Goal: Task Accomplishment & Management: Use online tool/utility

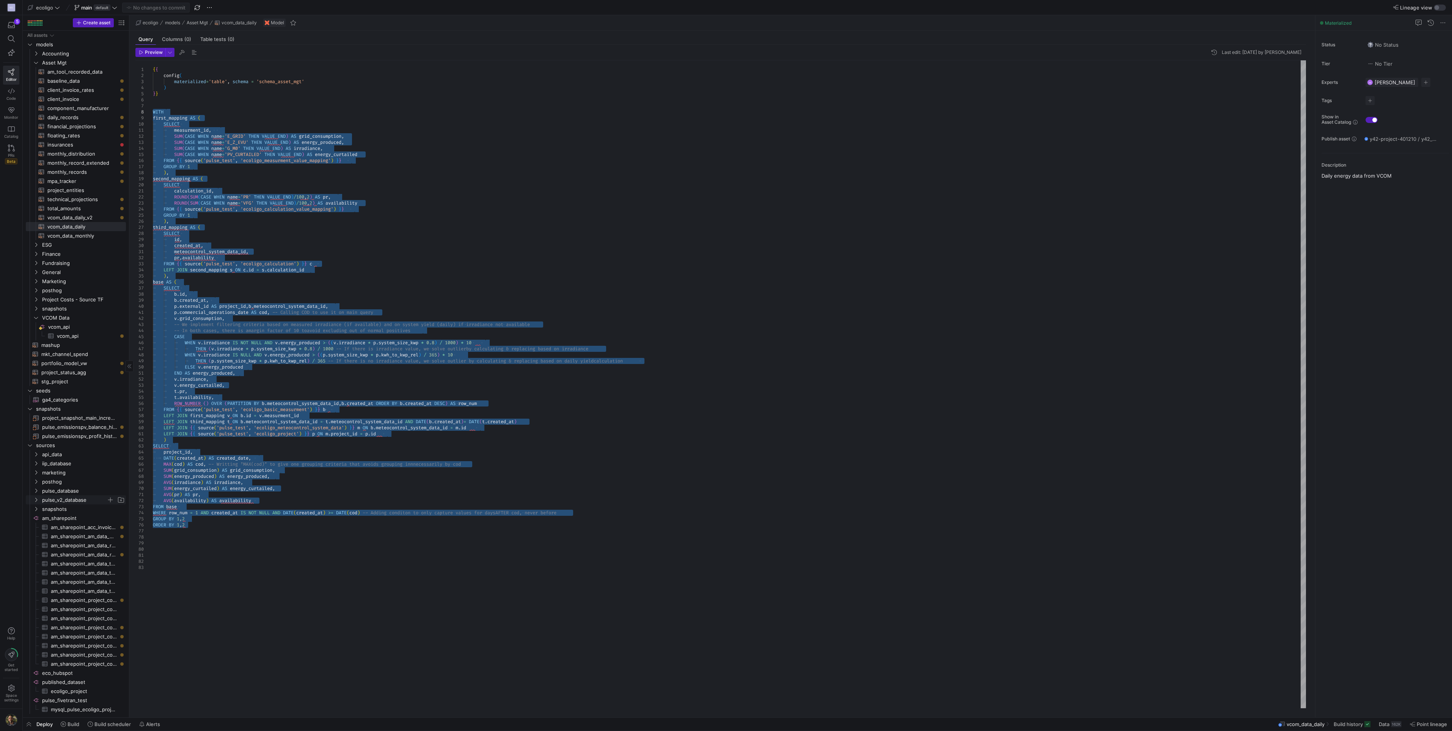
click at [36, 500] on icon "Press SPACE to select this row." at bounding box center [35, 499] width 5 height 5
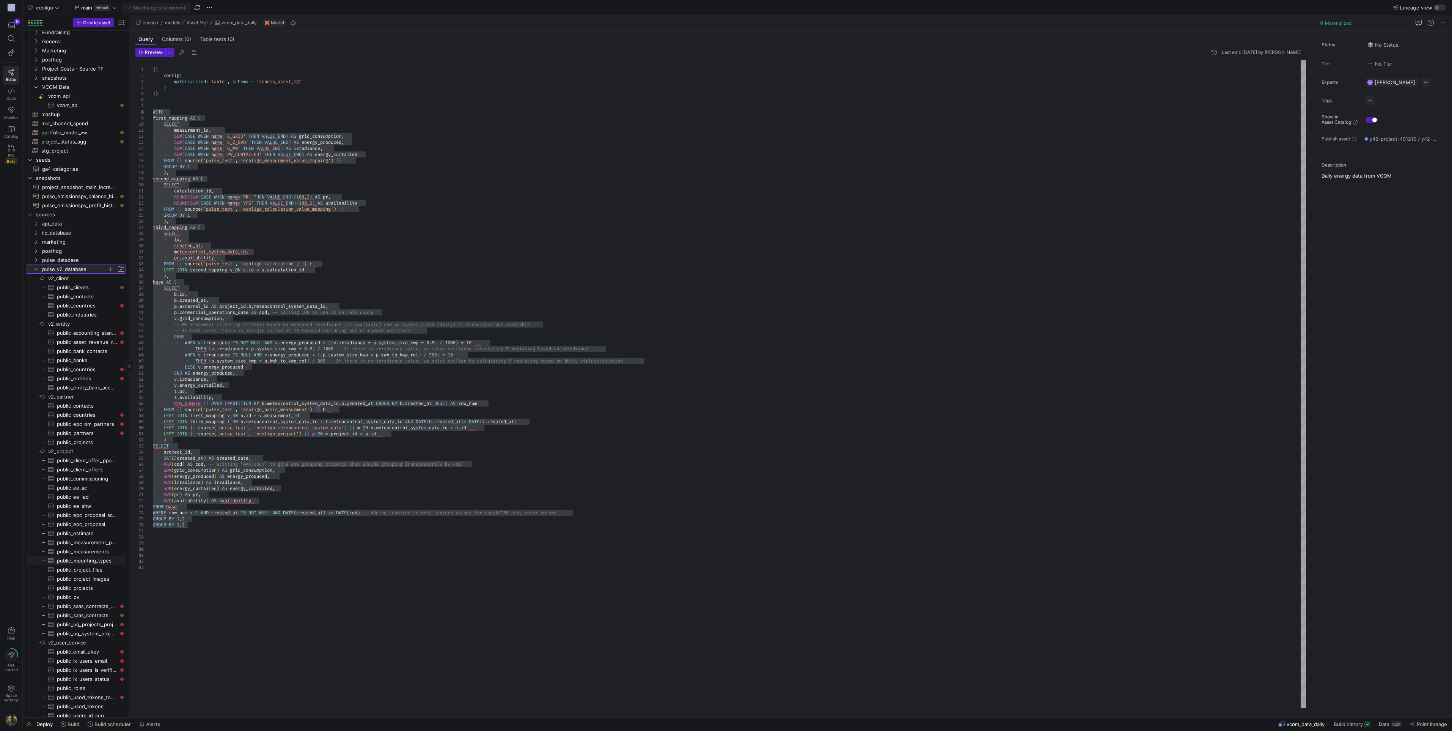
scroll to position [230, 0]
click at [90, 463] on span "public_measurement_project​​​​​​​​​" at bounding box center [87, 466] width 60 height 9
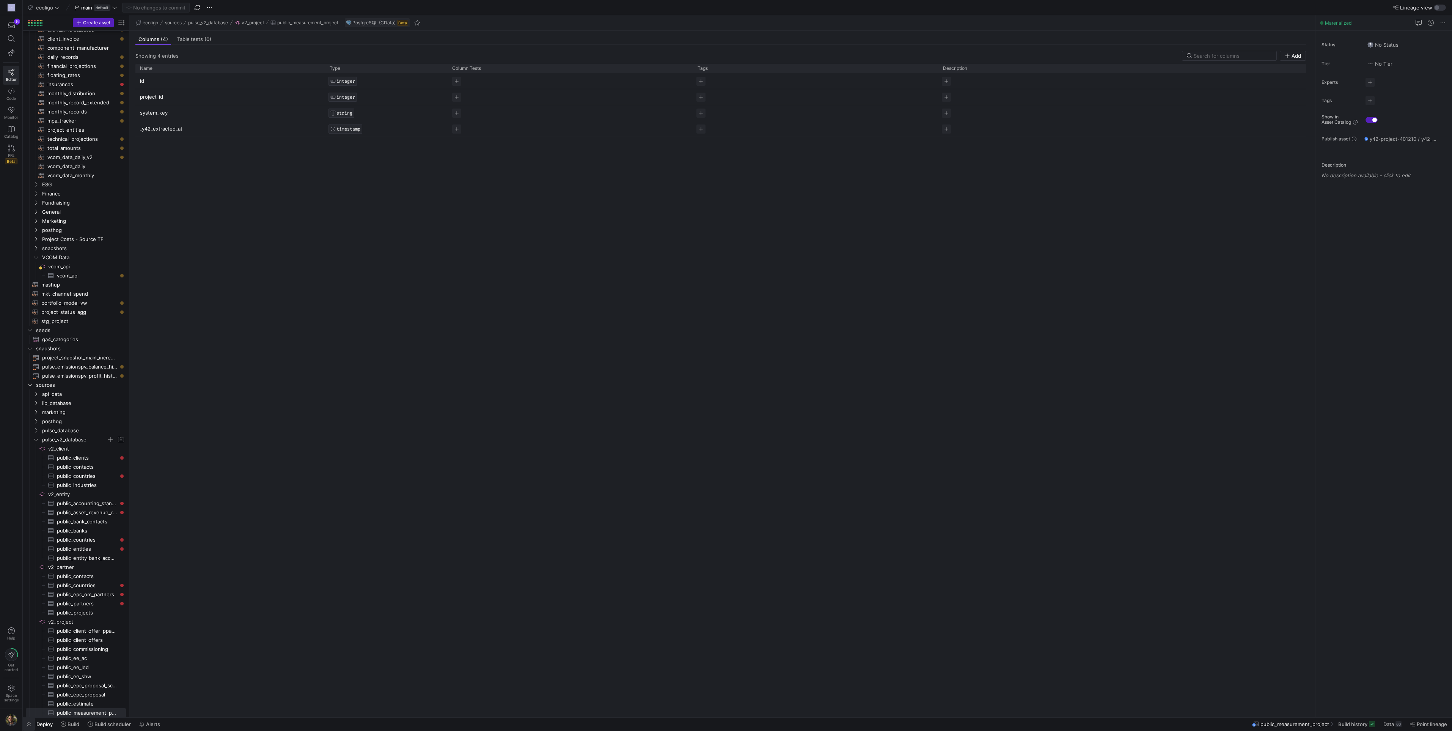
click at [34, 729] on span "button" at bounding box center [29, 723] width 12 height 13
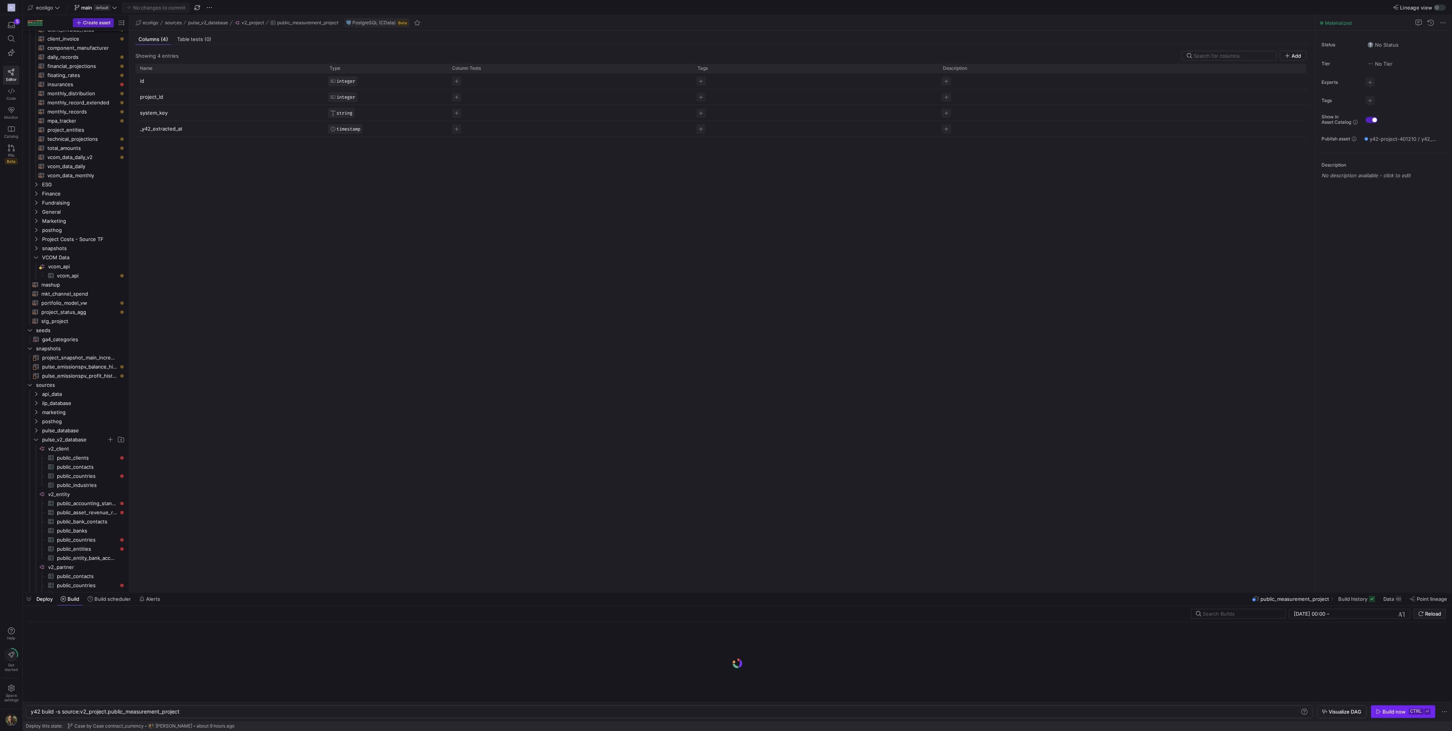
click at [1387, 709] on div "Build now" at bounding box center [1394, 711] width 23 height 6
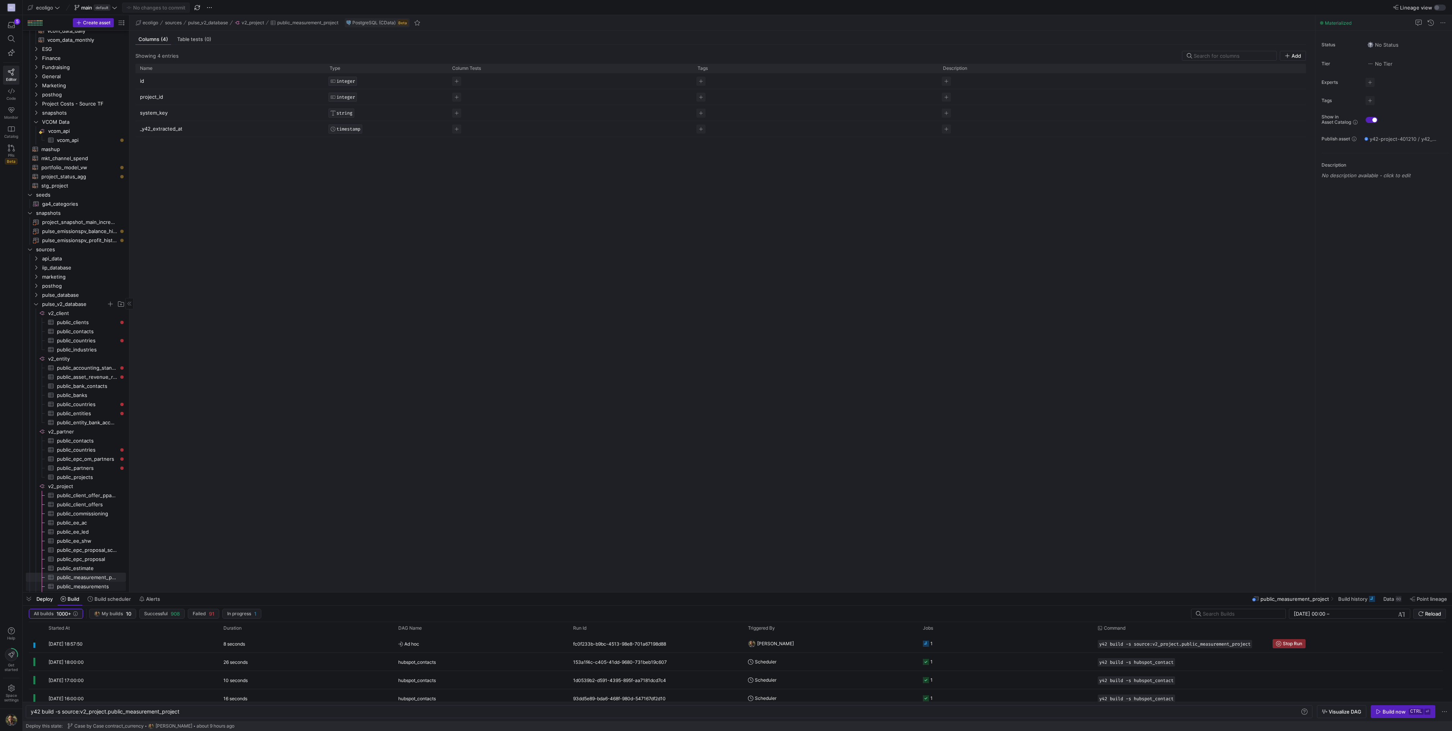
click at [91, 587] on span "public_measurements​​​​​​​​​" at bounding box center [87, 586] width 60 height 9
type textarea "y42 build -s source:v2_project.public_measurements"
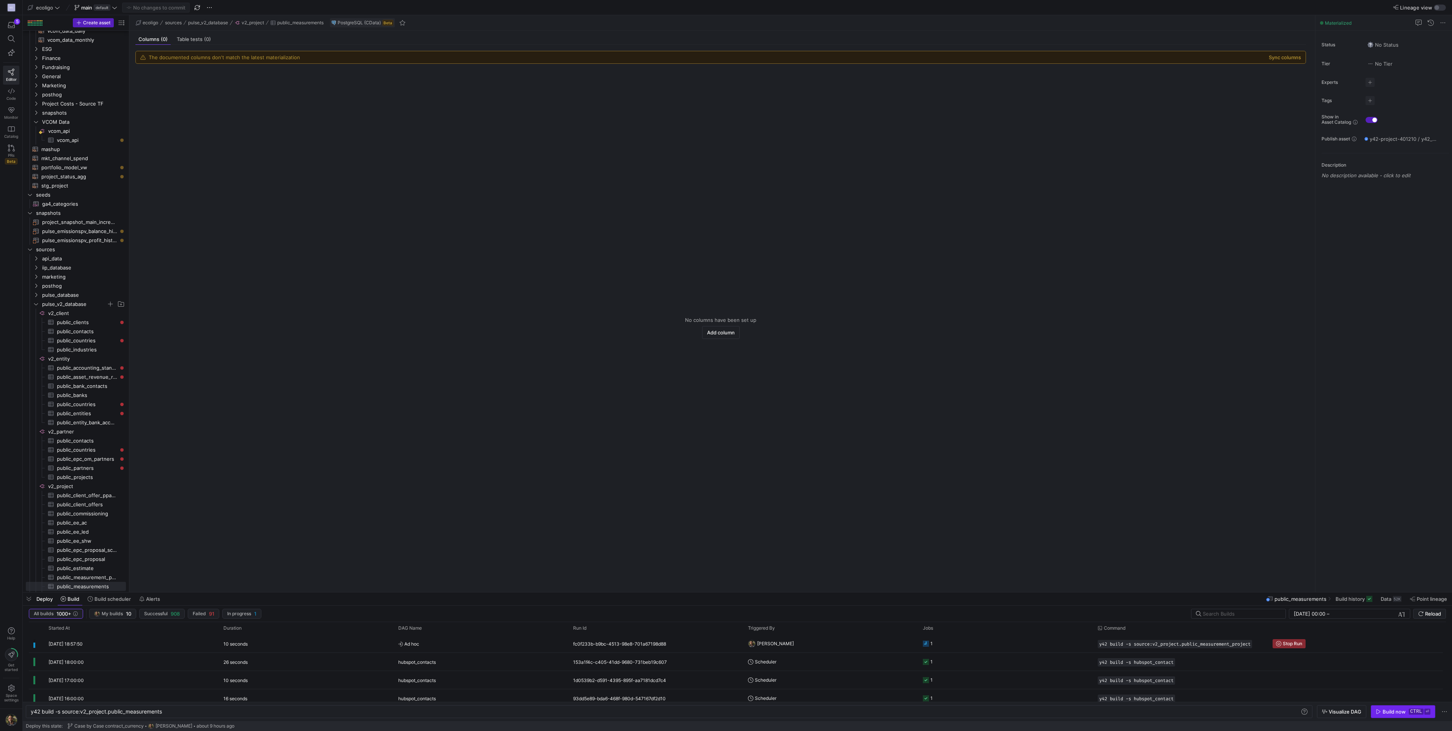
click at [1391, 709] on div "Build now" at bounding box center [1394, 711] width 23 height 6
click at [1285, 58] on button "Sync columns" at bounding box center [1285, 57] width 32 height 6
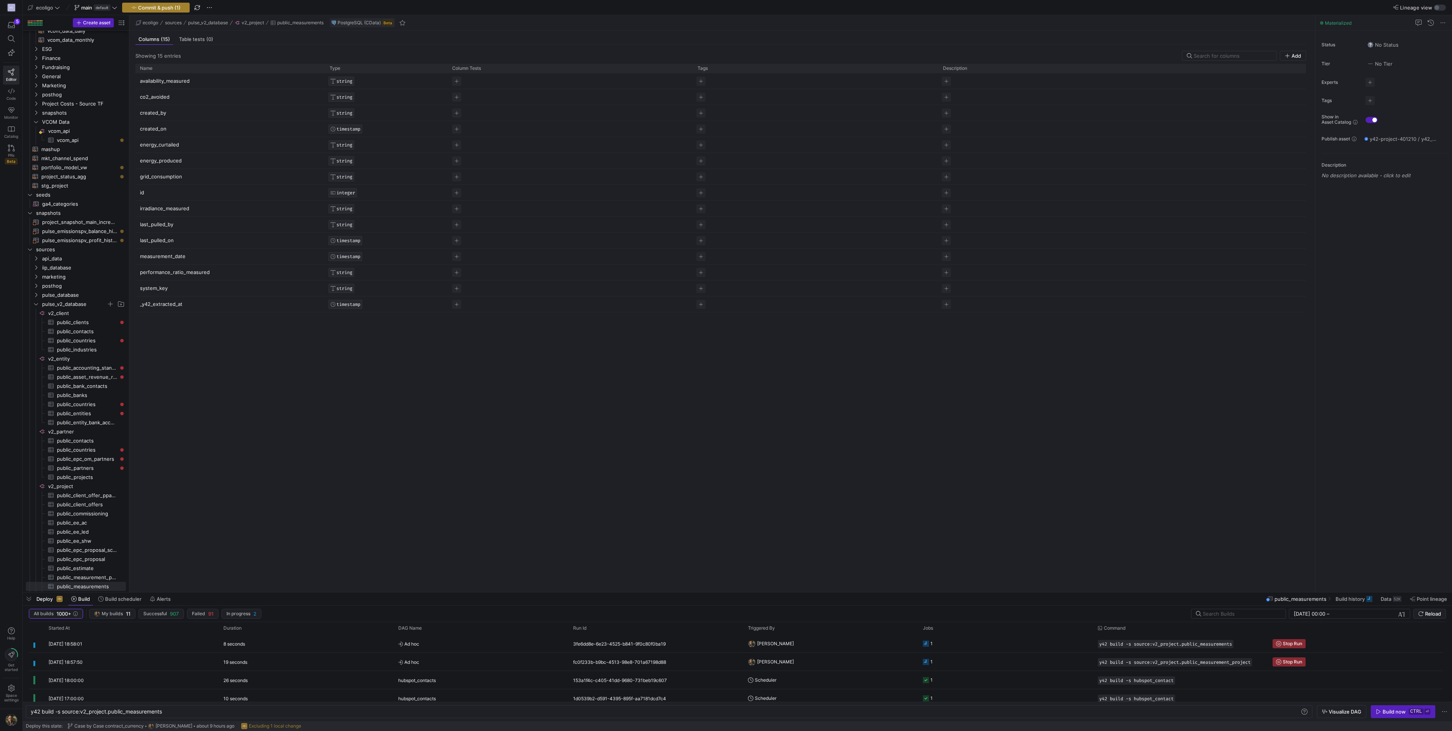
click at [151, 4] on span "button" at bounding box center [156, 7] width 67 height 9
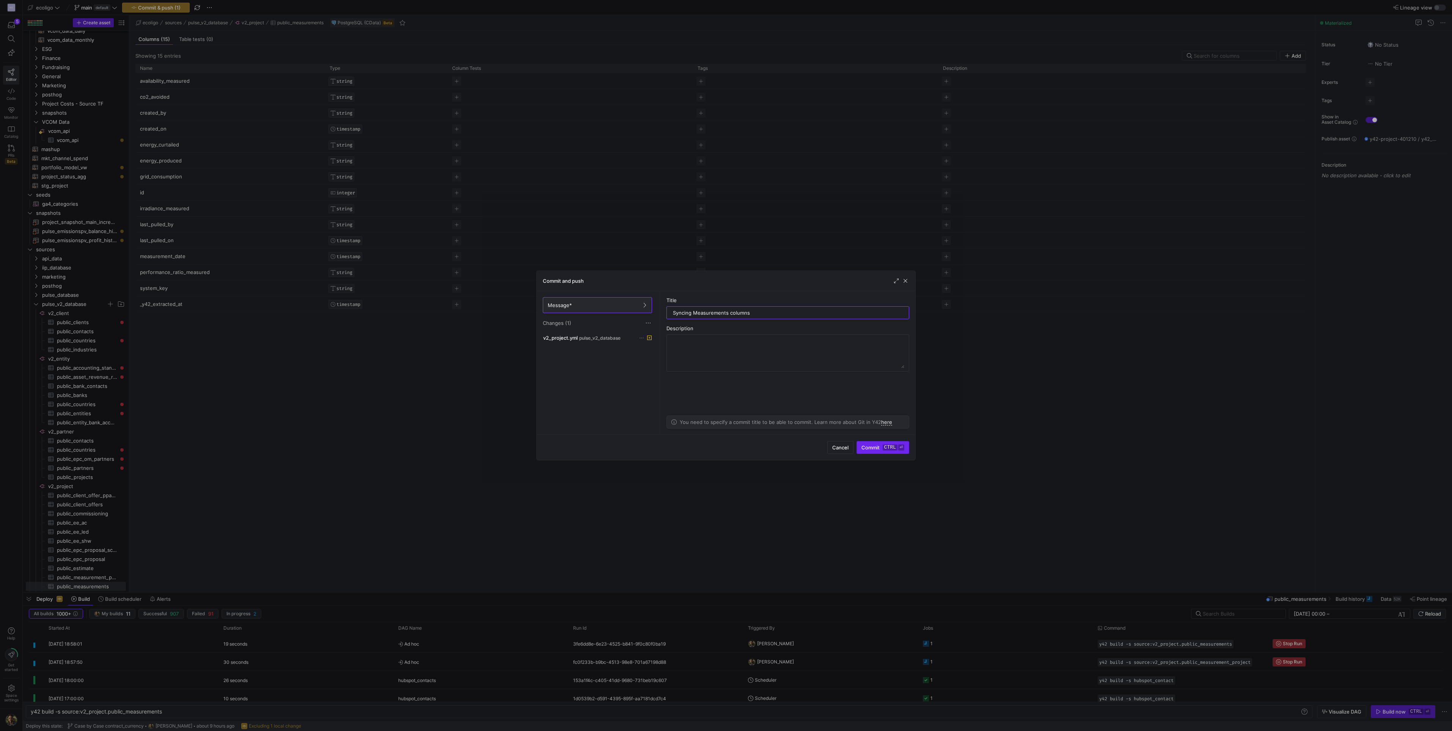
type input "Syncing Measurements columns"
click at [884, 448] on kbd "ctrl" at bounding box center [890, 447] width 15 height 6
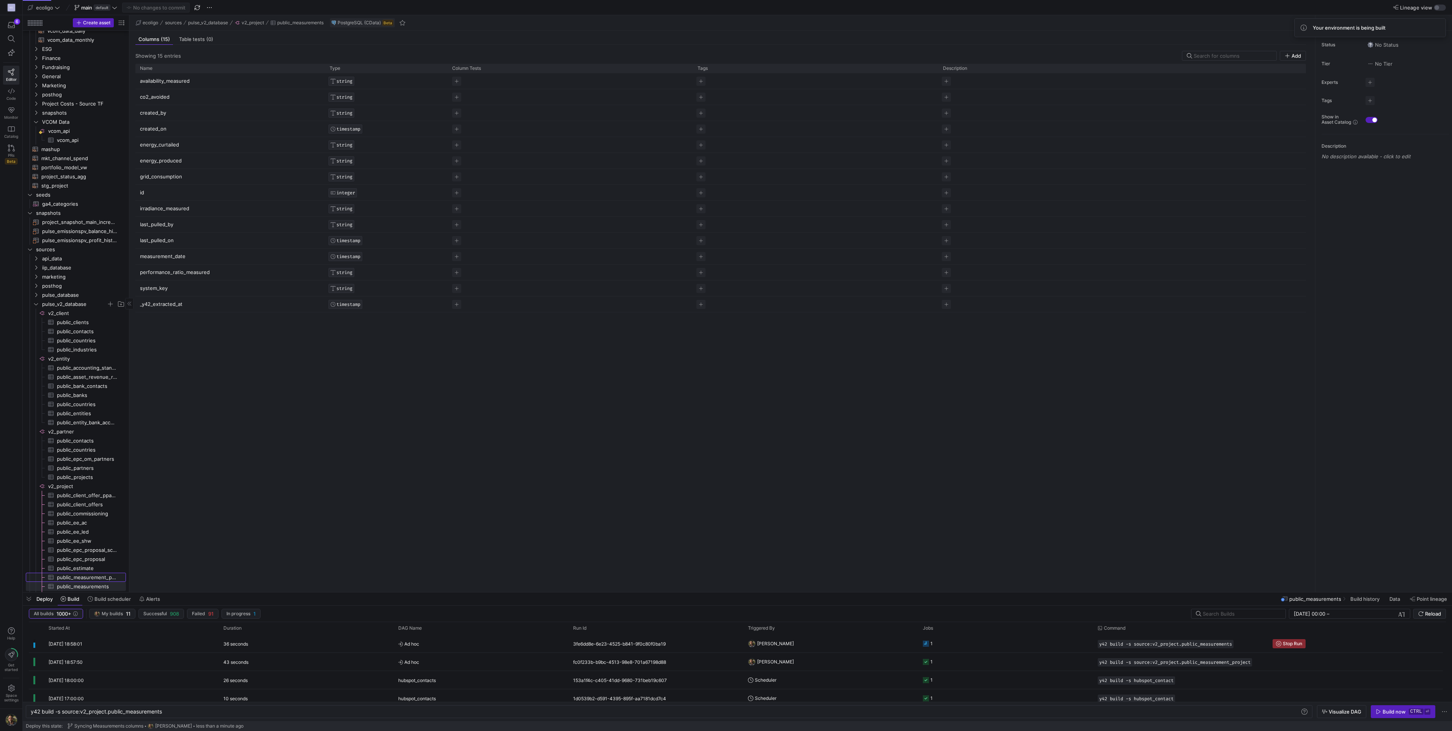
click at [81, 575] on span "public_measurement_project​​​​​​​​​" at bounding box center [87, 577] width 60 height 9
type textarea "y42 build -s source:v2_project.public_measurement_project"
click at [881, 641] on y42-orchestration-triggered-by "[PERSON_NAME]" at bounding box center [831, 643] width 166 height 17
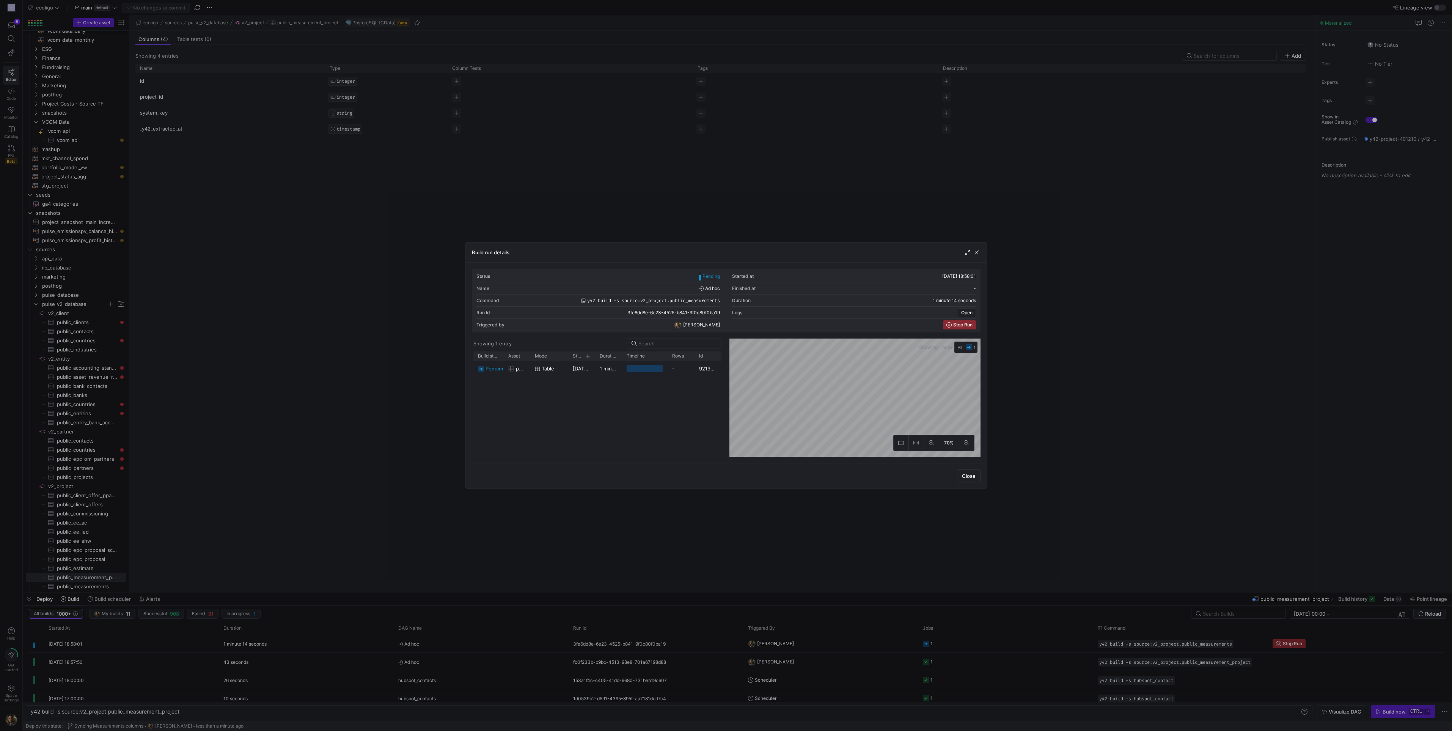
click at [1029, 307] on div at bounding box center [726, 365] width 1452 height 731
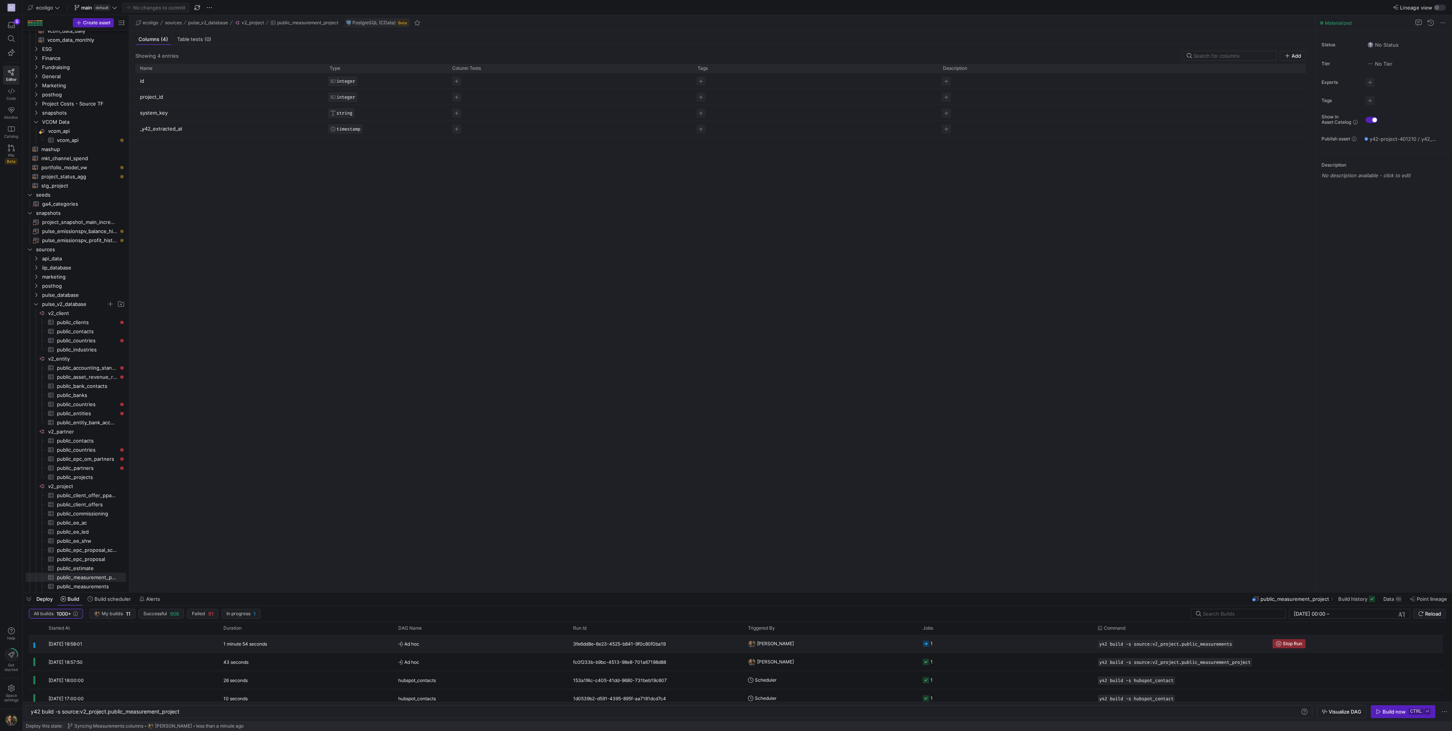
click at [439, 649] on span "Ad hoc" at bounding box center [481, 644] width 166 height 18
